Goal: Transaction & Acquisition: Download file/media

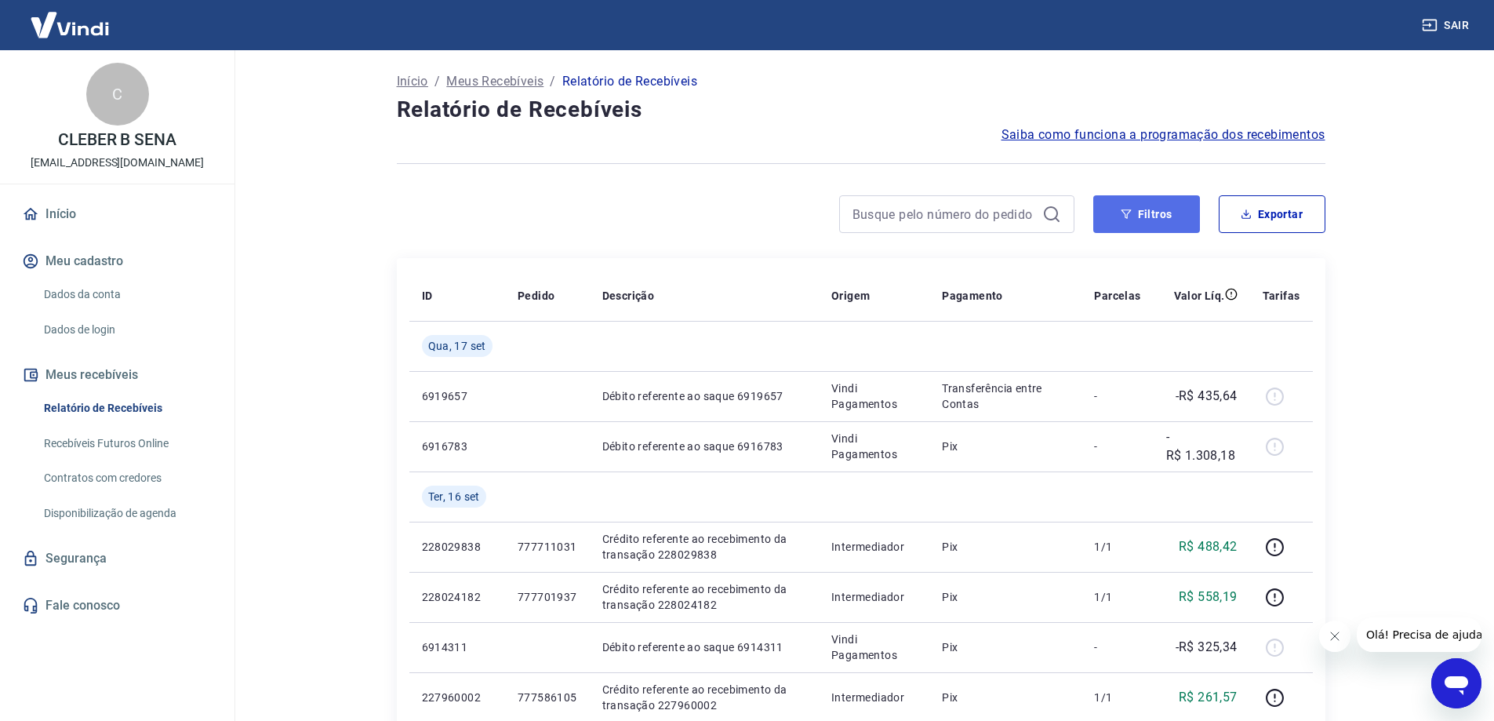
click at [1112, 213] on button "Filtros" at bounding box center [1147, 214] width 107 height 38
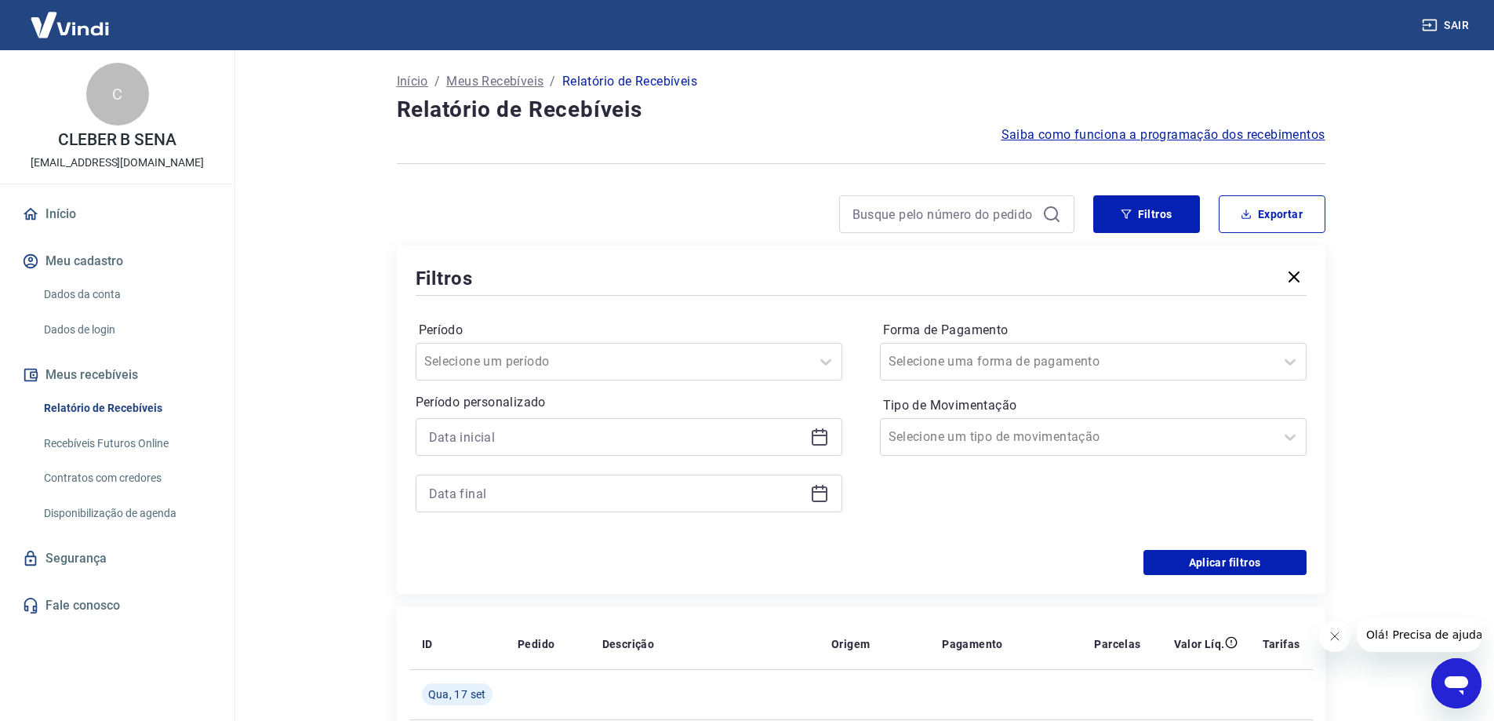
click at [529, 423] on div at bounding box center [629, 437] width 427 height 38
click at [535, 431] on input at bounding box center [616, 437] width 375 height 24
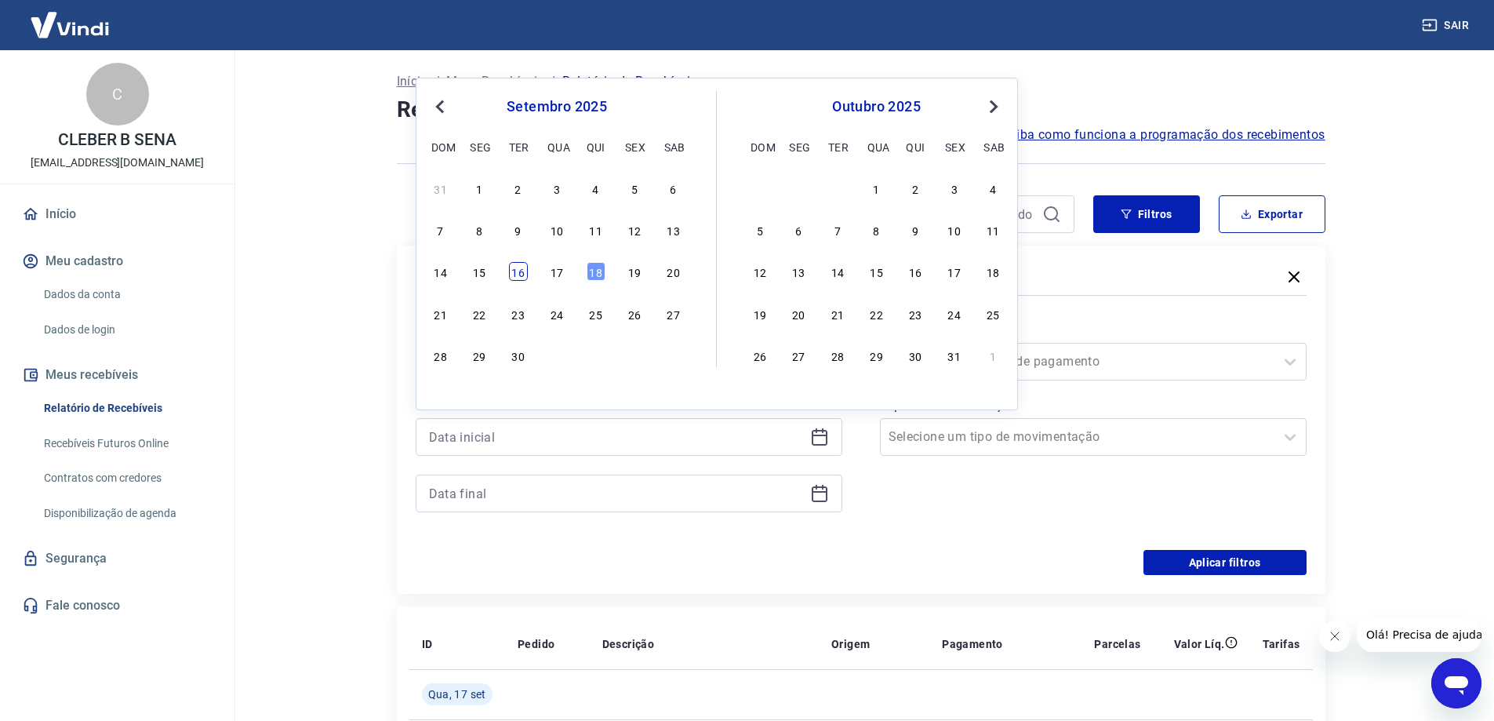
click at [514, 270] on div "16" at bounding box center [518, 271] width 19 height 19
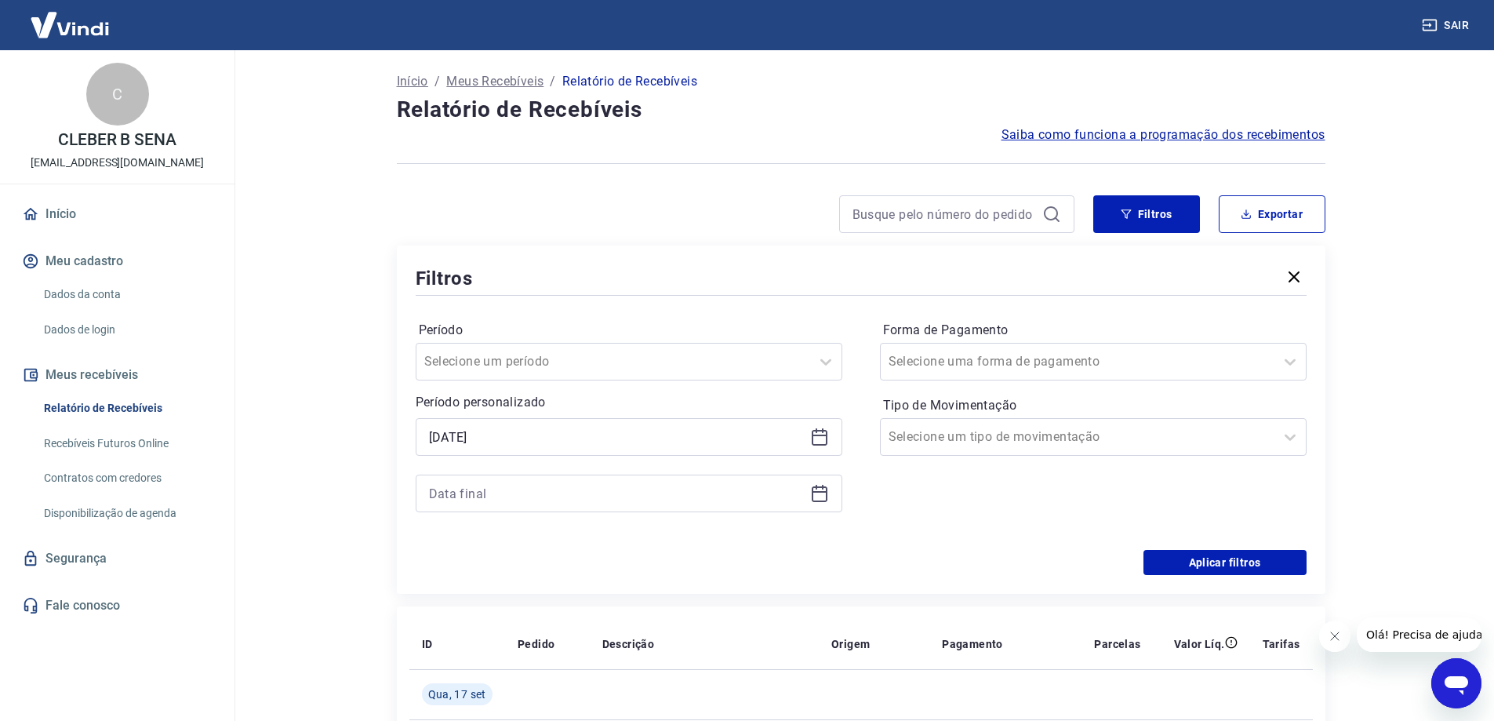
type input "[DATE]"
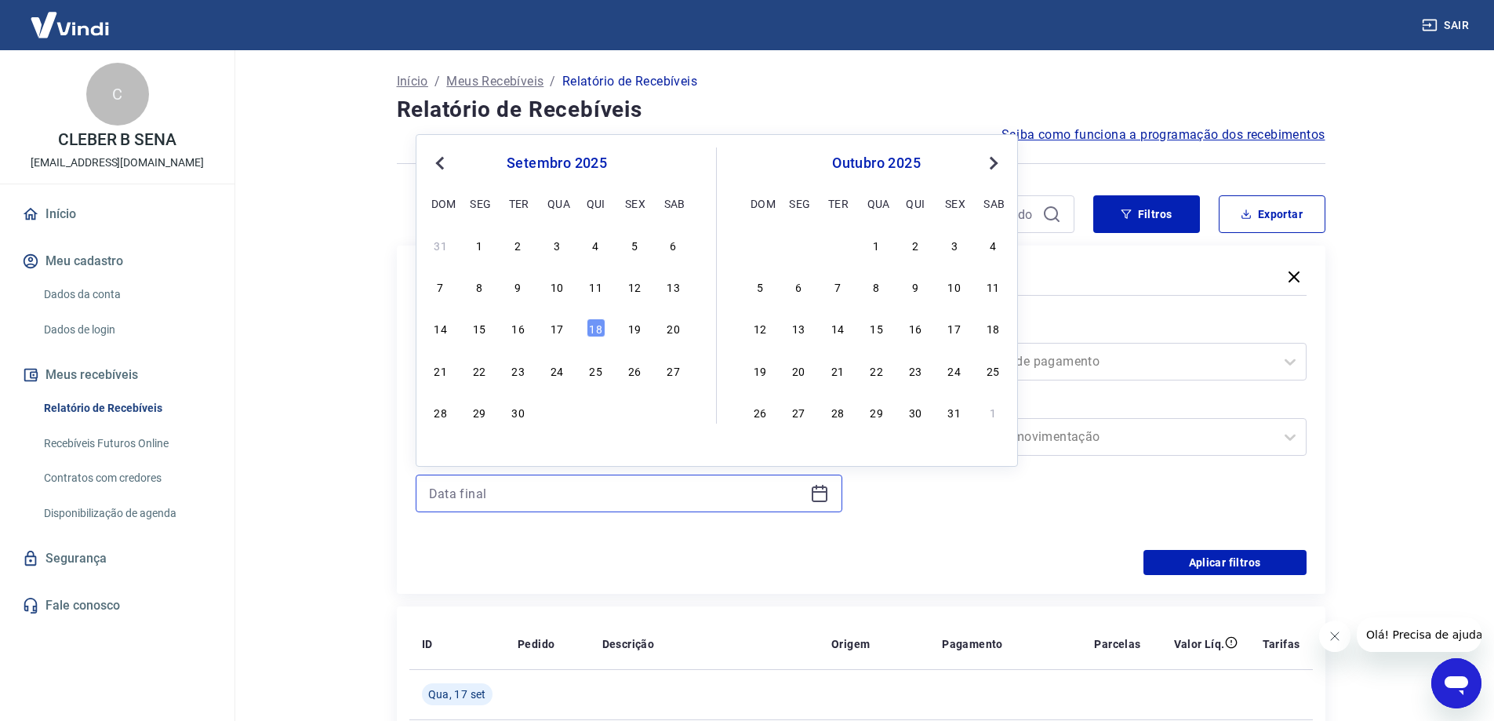
click at [483, 497] on input at bounding box center [616, 494] width 375 height 24
drag, startPoint x: 555, startPoint y: 329, endPoint x: 1247, endPoint y: 569, distance: 732.1
click at [556, 329] on div "17" at bounding box center [557, 328] width 19 height 19
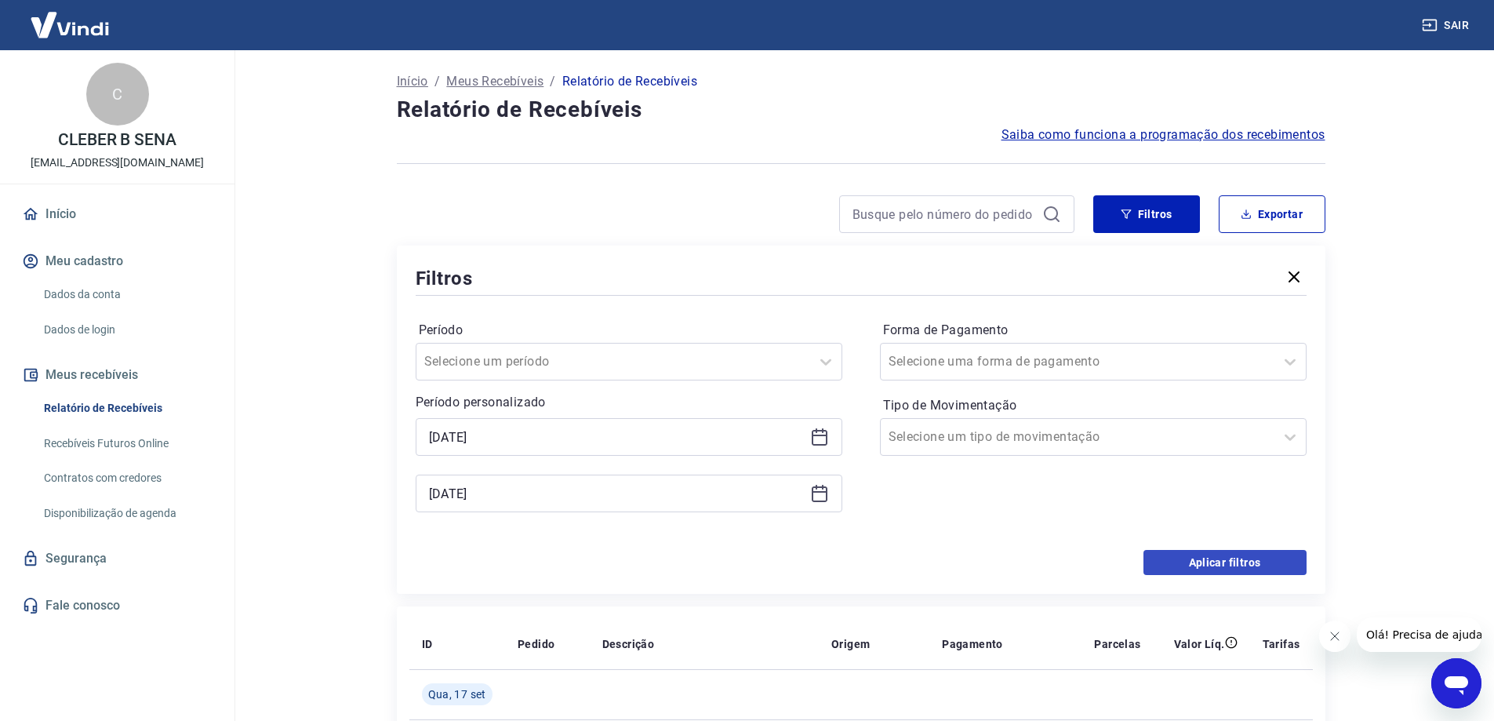
type input "[DATE]"
click at [1247, 569] on button "Aplicar filtros" at bounding box center [1225, 562] width 163 height 25
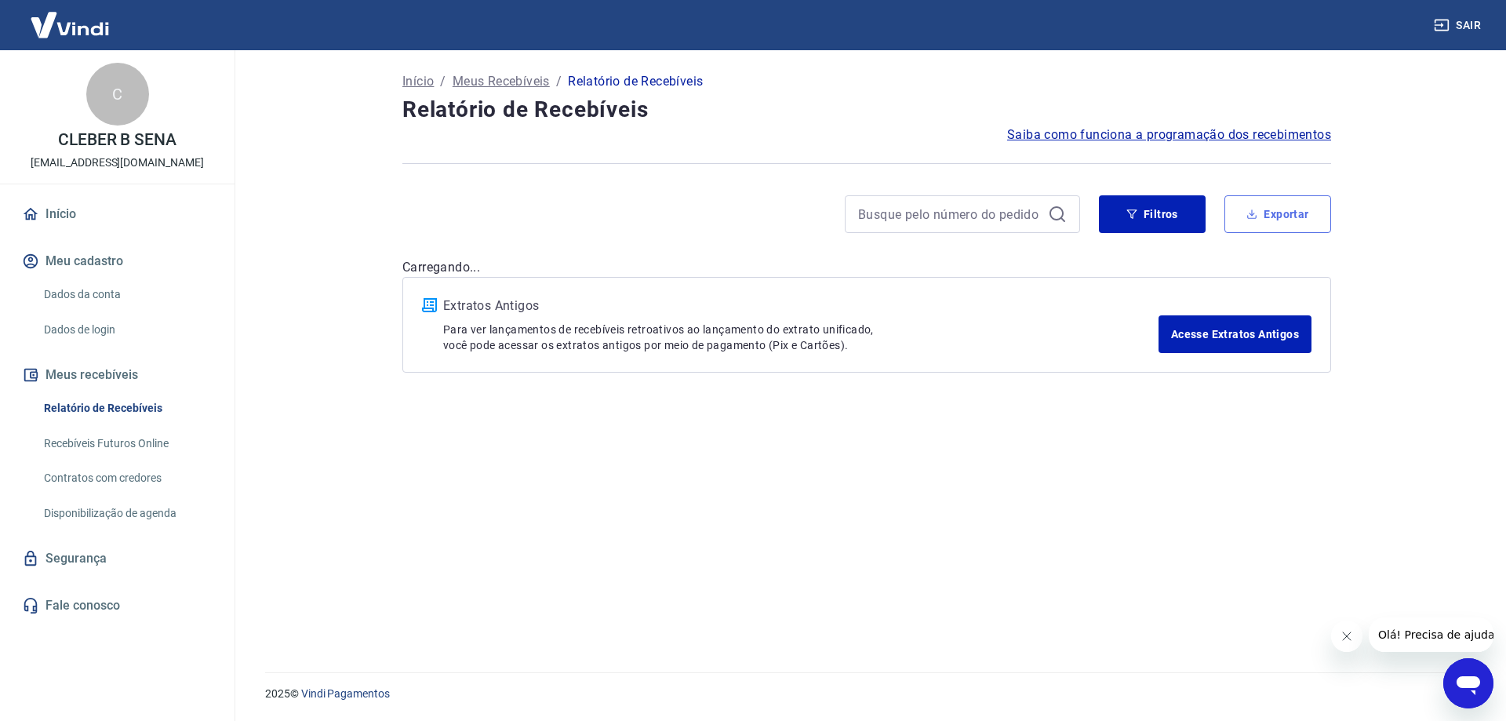
click at [1271, 215] on button "Exportar" at bounding box center [1278, 214] width 107 height 38
type input "[DATE]"
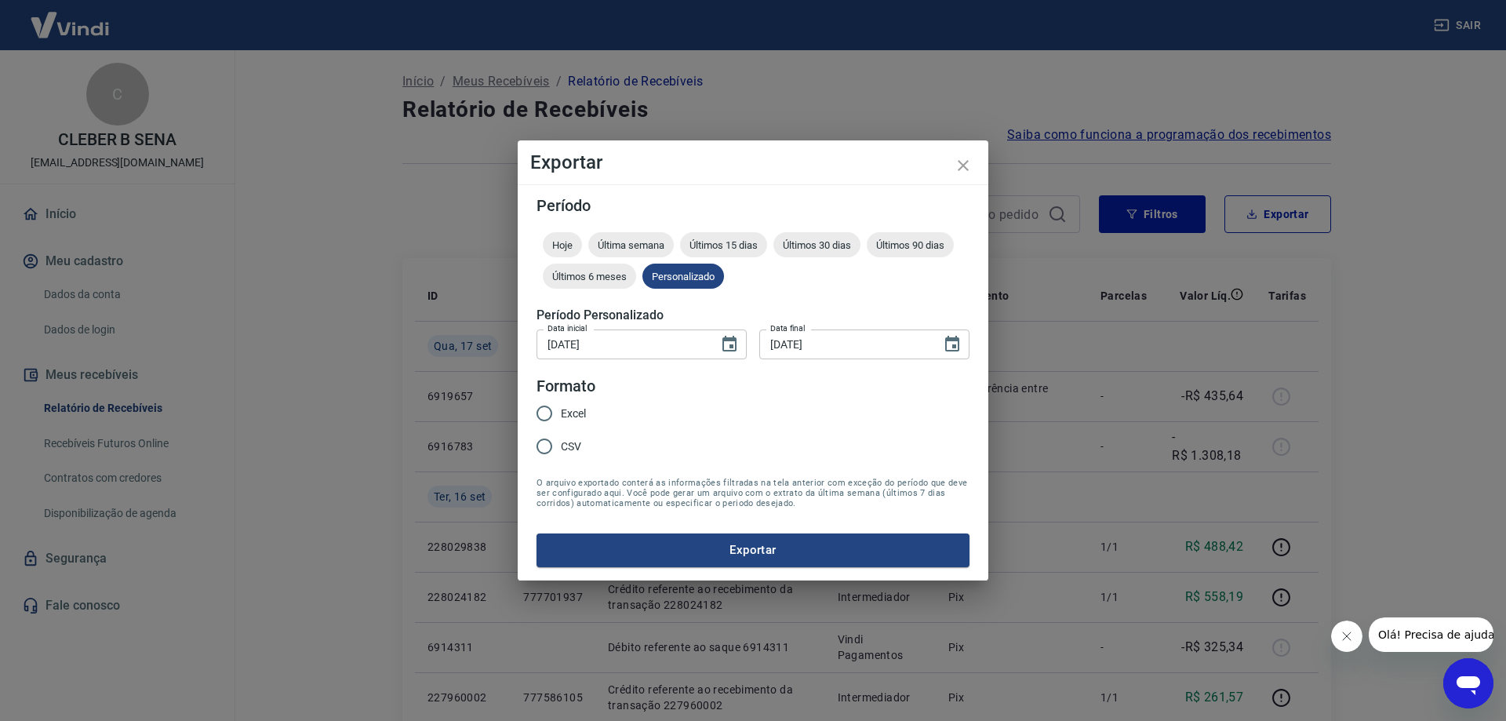
click at [546, 446] on input "CSV" at bounding box center [544, 446] width 33 height 33
radio input "true"
click at [650, 535] on button "Exportar" at bounding box center [753, 549] width 433 height 33
